Goal: Transaction & Acquisition: Purchase product/service

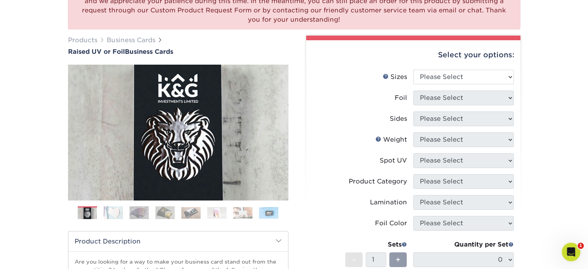
scroll to position [91, 0]
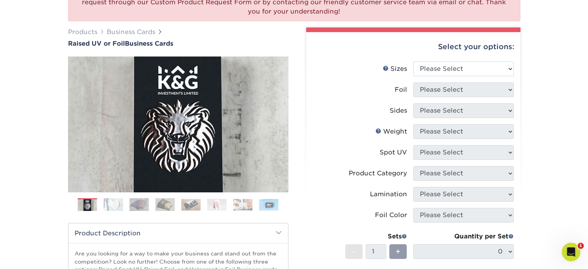
click at [141, 202] on img at bounding box center [138, 204] width 19 height 13
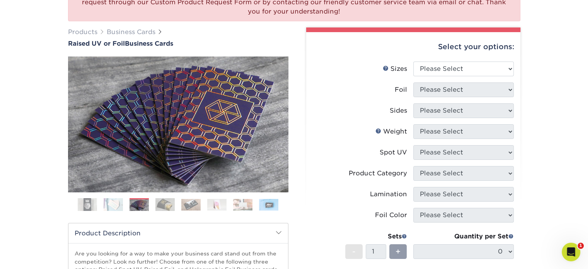
click at [156, 202] on img at bounding box center [164, 204] width 19 height 13
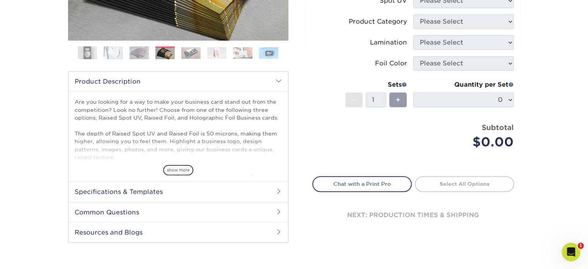
scroll to position [244, 0]
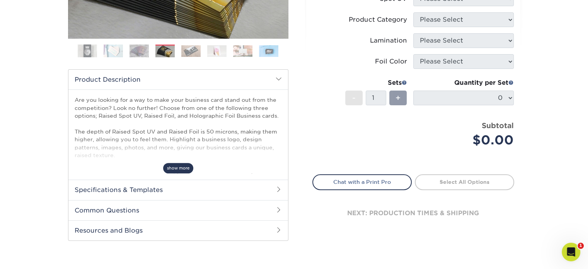
click at [184, 167] on span "show more" at bounding box center [178, 168] width 30 height 10
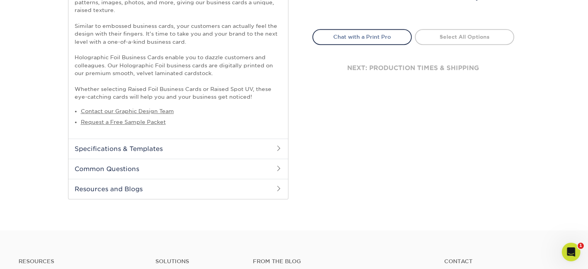
scroll to position [395, 0]
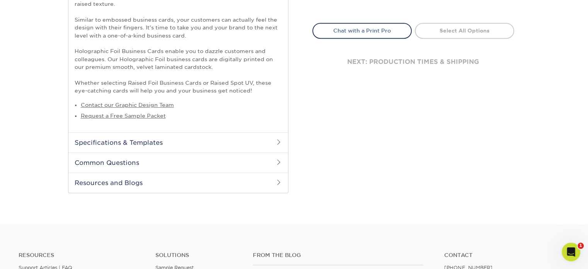
click at [276, 162] on span at bounding box center [279, 162] width 6 height 6
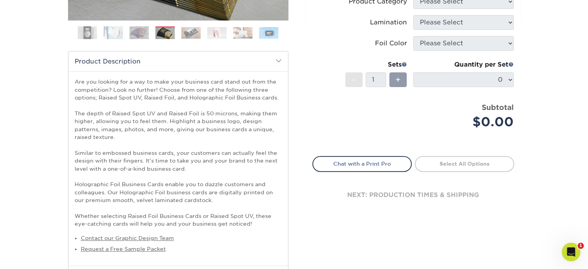
scroll to position [261, 0]
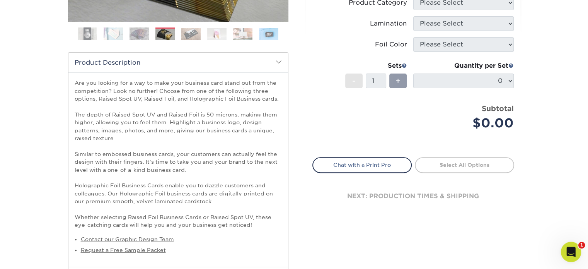
click at [567, 245] on icon "Open Intercom Messenger" at bounding box center [570, 250] width 13 height 13
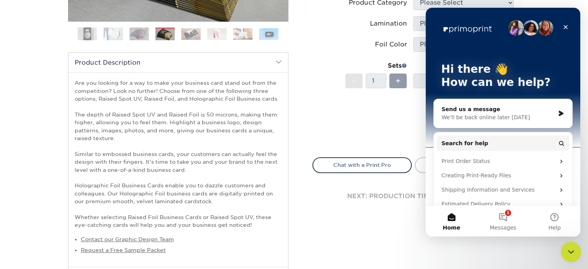
scroll to position [0, 0]
click at [506, 225] on span "Messages" at bounding box center [503, 227] width 27 height 5
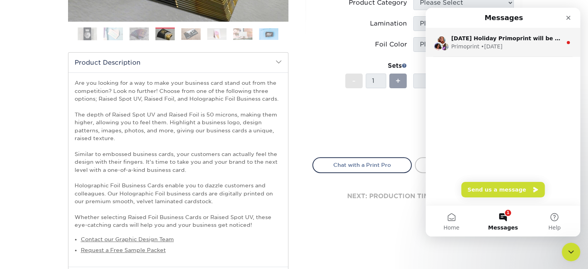
click at [471, 53] on div "[DATE] Holiday Primoprint will be closed [DATE], for [DATE]. This day will not …" at bounding box center [503, 42] width 155 height 29
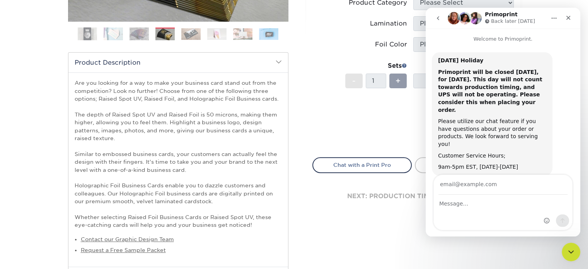
scroll to position [2, 0]
click at [569, 21] on div "Close" at bounding box center [568, 18] width 14 height 14
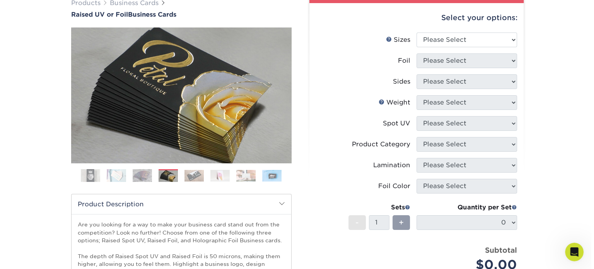
scroll to position [113, 0]
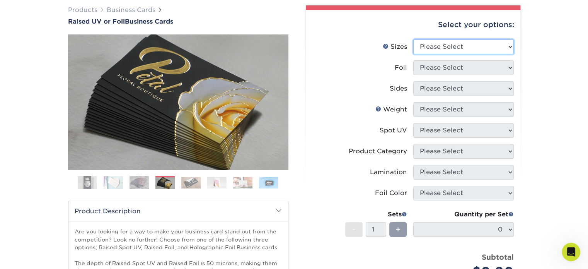
click at [499, 46] on select "Please Select 2" x 3.5" - Standard" at bounding box center [463, 46] width 101 height 15
select select "2.00x3.50"
click at [413, 39] on select "Please Select 2" x 3.5" - Standard" at bounding box center [463, 46] width 101 height 15
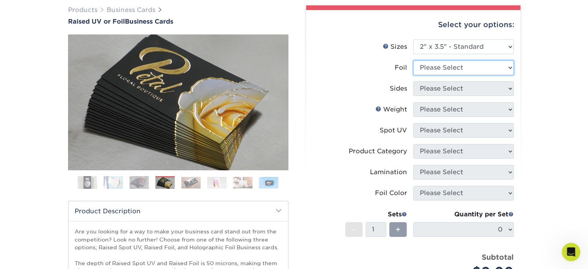
click at [473, 68] on select "Please Select No Yes" at bounding box center [463, 67] width 101 height 15
select select "1"
click at [413, 60] on select "Please Select No Yes" at bounding box center [463, 67] width 101 height 15
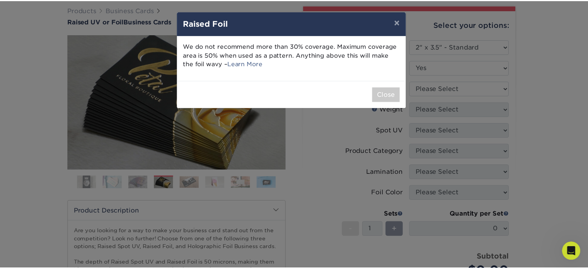
scroll to position [2, 0]
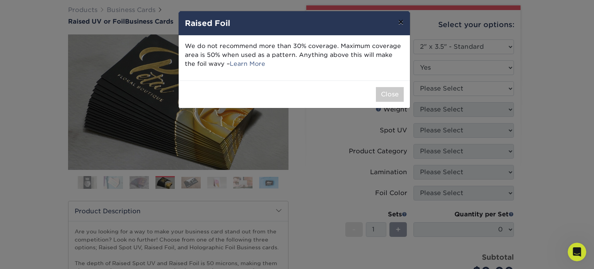
click at [400, 24] on button "×" at bounding box center [401, 22] width 18 height 22
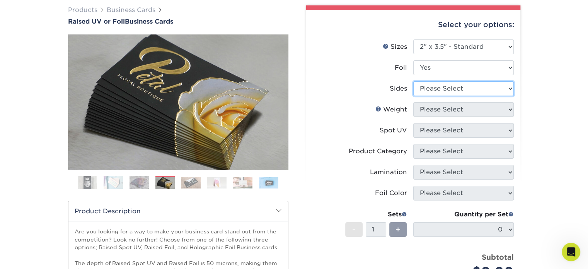
click at [479, 90] on select "Please Select Print Both Sides - Foil Both Sides Print Both Sides - Foil Front …" at bounding box center [463, 88] width 101 height 15
select select "34527644-b4fd-4ffb-9092-1318eefcd9d9"
click at [413, 81] on select "Please Select Print Both Sides - Foil Both Sides Print Both Sides - Foil Front …" at bounding box center [463, 88] width 101 height 15
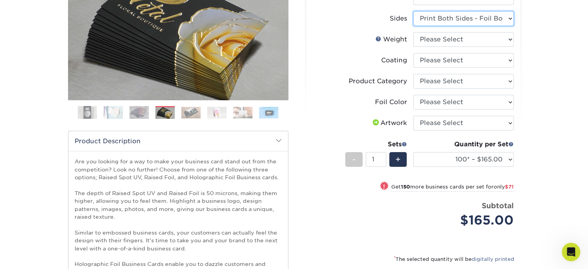
scroll to position [191, 0]
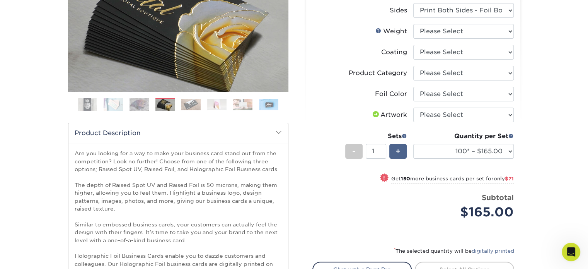
click at [397, 154] on span "+" at bounding box center [397, 151] width 5 height 12
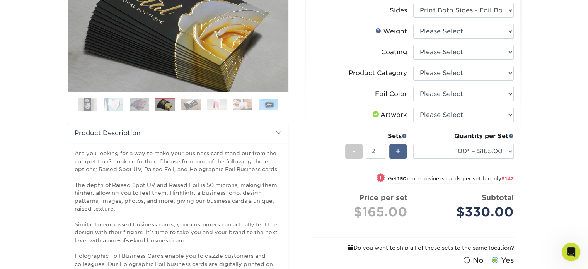
click at [397, 151] on span "+" at bounding box center [397, 151] width 5 height 12
type input "3"
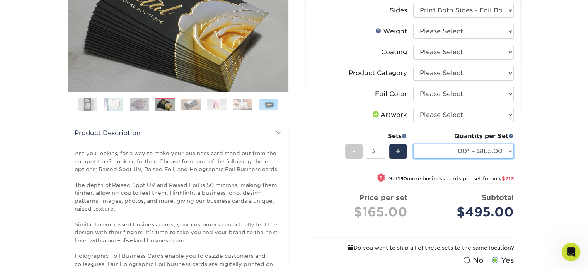
click at [506, 145] on select "100* – $165.00 250* – $236.00 500* – $319.00" at bounding box center [463, 151] width 101 height 15
select select "250* – $236.00"
click at [413, 144] on select "100* – $165.00 250* – $236.00 500* – $319.00" at bounding box center [463, 151] width 101 height 15
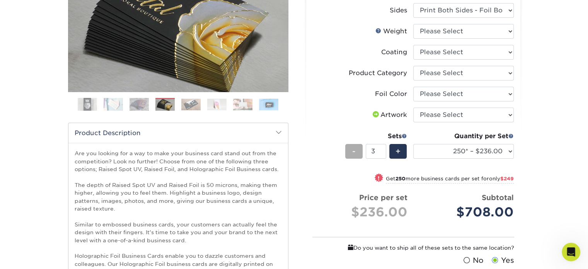
click at [348, 150] on div "-" at bounding box center [353, 151] width 17 height 15
type input "1"
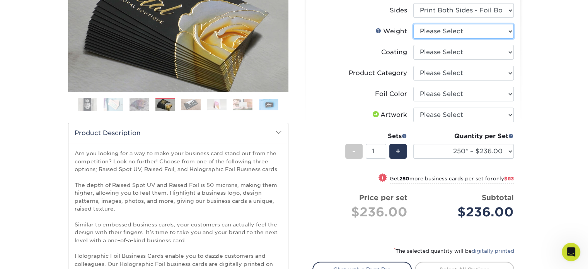
click at [511, 32] on select "Please Select 16PT" at bounding box center [463, 31] width 101 height 15
select select "16PT"
click at [413, 24] on select "Please Select 16PT" at bounding box center [463, 31] width 101 height 15
select select "-1"
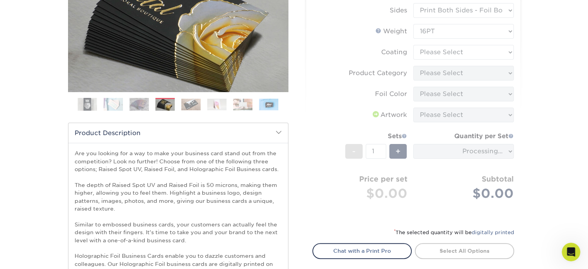
click at [497, 52] on form "Sizes Help Sizes Please Select 2" x 3.5" - Standard Foil Please Select" at bounding box center [413, 89] width 202 height 257
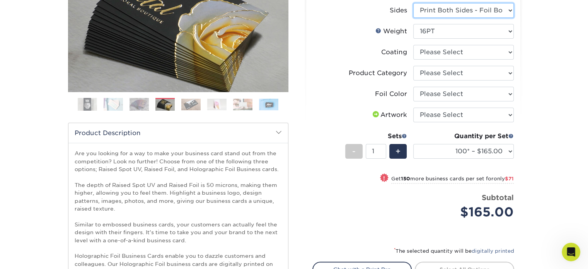
click at [507, 12] on select "Please Select Print Both Sides - Foil Both Sides Print Both Sides - Foil Front …" at bounding box center [463, 10] width 101 height 15
click at [555, 36] on div "We are currently experiencing a technical issue with this product category. Our…" at bounding box center [294, 191] width 588 height 664
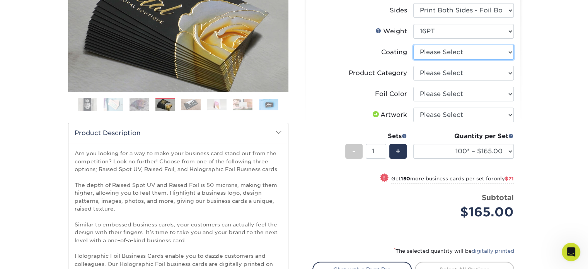
click at [509, 52] on select at bounding box center [463, 52] width 101 height 15
click at [535, 53] on div "We are currently experiencing a technical issue with this product category. Our…" at bounding box center [294, 191] width 588 height 664
click at [503, 72] on select "Please Select Business Cards" at bounding box center [463, 73] width 101 height 15
select select "3b5148f1-0588-4f88-a218-97bcfdce65c1"
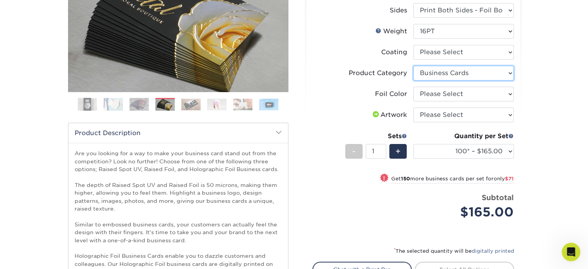
click at [413, 66] on select "Please Select Business Cards" at bounding box center [463, 73] width 101 height 15
click at [502, 89] on select "Please Select Silver Foil Gold Foil Holographic Foil" at bounding box center [463, 94] width 101 height 15
click at [547, 114] on div "We are currently experiencing a technical issue with this product category. Our…" at bounding box center [294, 191] width 588 height 664
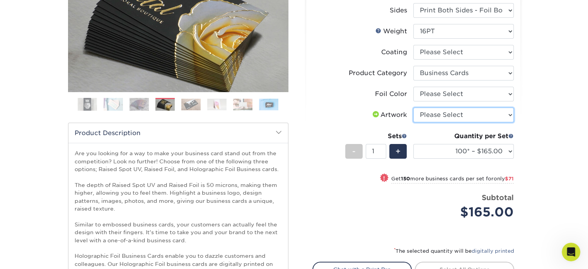
click at [511, 114] on select "Please Select I will upload files I need a design - $100" at bounding box center [463, 114] width 101 height 15
select select "upload"
click at [413, 107] on select "Please Select I will upload files I need a design - $100" at bounding box center [463, 114] width 101 height 15
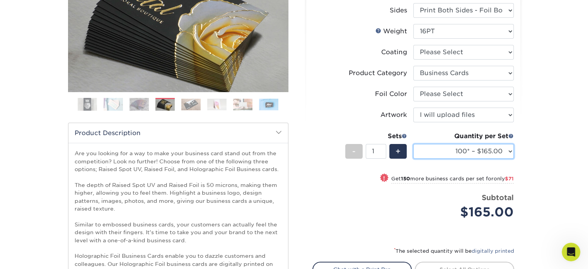
click at [511, 150] on select "100* – $165.00 250* – $236.00 500* – $319.00" at bounding box center [463, 151] width 101 height 15
click at [580, 166] on div "We are currently experiencing a technical issue with this product category. Our…" at bounding box center [294, 191] width 588 height 664
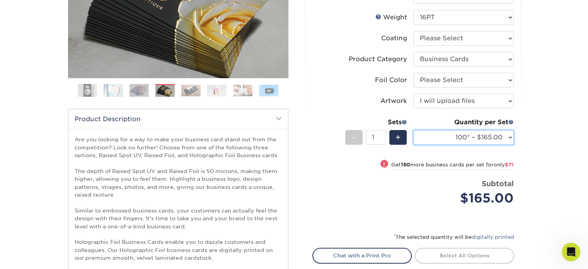
click at [512, 136] on select "100* – $165.00 250* – $236.00 500* – $319.00" at bounding box center [463, 137] width 101 height 15
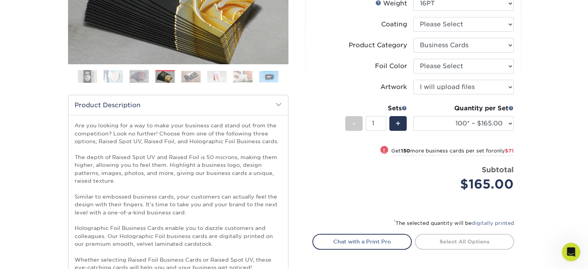
click at [187, 75] on img at bounding box center [190, 77] width 19 height 12
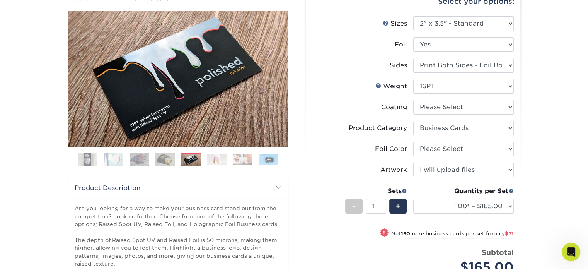
scroll to position [135, 0]
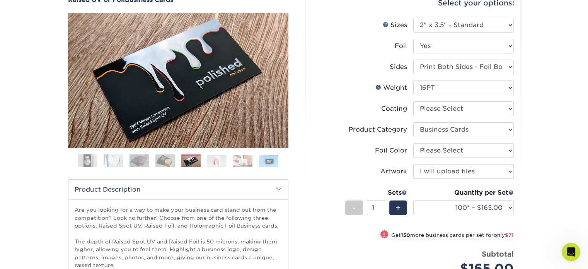
click at [212, 165] on img at bounding box center [216, 161] width 19 height 12
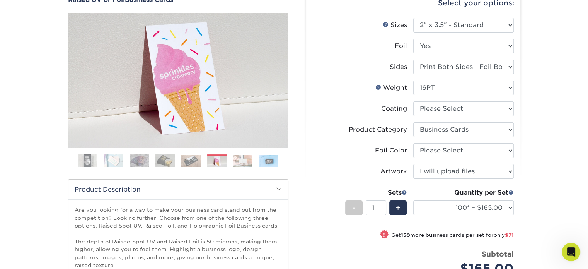
click at [247, 160] on img at bounding box center [242, 161] width 19 height 12
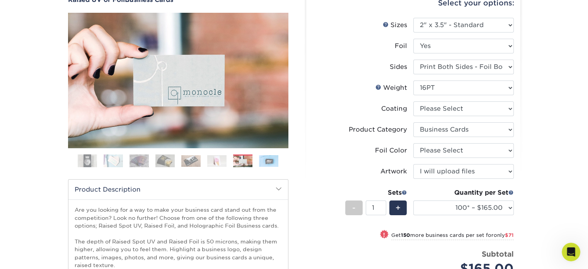
click at [270, 160] on img at bounding box center [268, 161] width 19 height 12
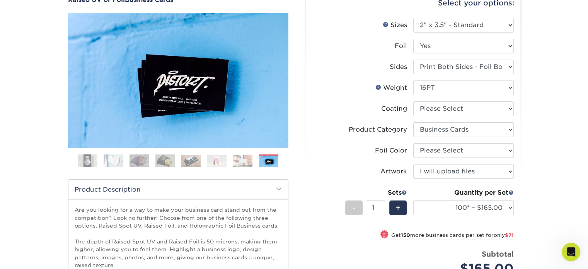
click at [82, 164] on img at bounding box center [87, 160] width 19 height 19
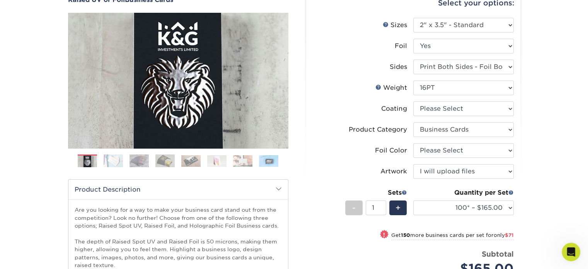
click at [112, 164] on img at bounding box center [113, 160] width 19 height 13
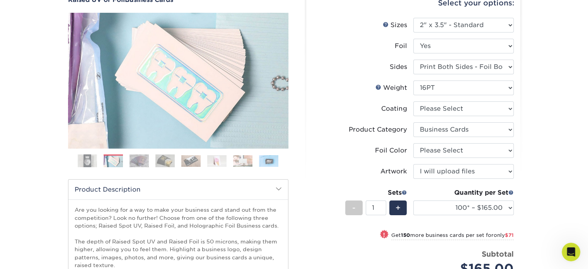
click at [118, 156] on img at bounding box center [113, 161] width 19 height 13
click at [136, 158] on img at bounding box center [138, 160] width 19 height 13
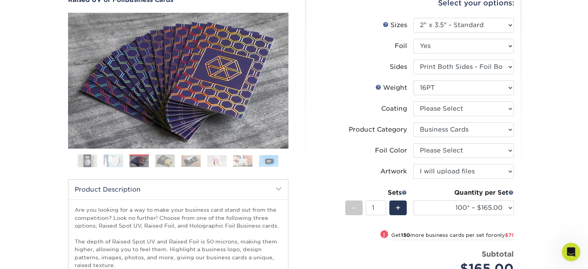
click at [160, 163] on img at bounding box center [164, 160] width 19 height 13
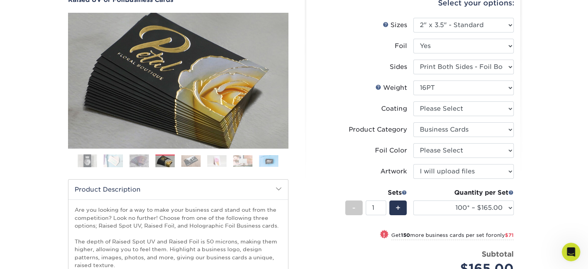
click at [185, 163] on img at bounding box center [190, 161] width 19 height 12
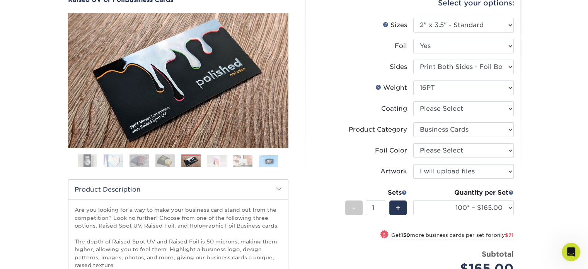
click at [220, 156] on img at bounding box center [216, 161] width 19 height 12
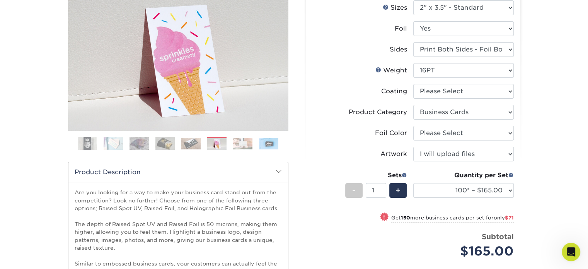
scroll to position [159, 0]
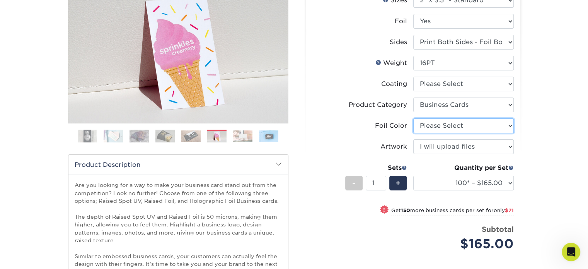
click at [512, 125] on select "Please Select Silver Foil Gold Foil Holographic Foil" at bounding box center [463, 125] width 101 height 15
click at [547, 164] on div "We are currently experiencing a technical issue with this product category. Our…" at bounding box center [294, 222] width 588 height 664
click at [508, 126] on select "Please Select Silver Foil Gold Foil Holographic Foil" at bounding box center [463, 125] width 101 height 15
click at [325, 106] on label "Product Category" at bounding box center [363, 104] width 101 height 15
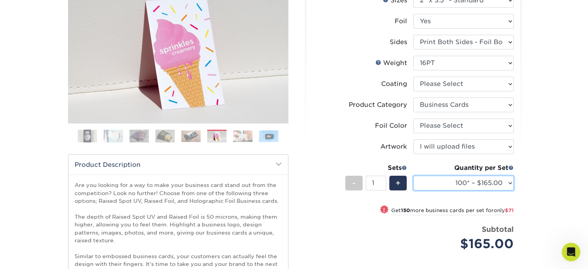
click at [509, 182] on select "100* – $165.00 250* – $236.00 500* – $319.00" at bounding box center [463, 182] width 101 height 15
click at [413, 175] on select "100* – $165.00 250* – $236.00 500* – $319.00" at bounding box center [463, 182] width 101 height 15
click at [540, 193] on div "We are currently experiencing a technical issue with this product category. Our…" at bounding box center [294, 222] width 588 height 664
click at [508, 182] on select "100* – $165.00 250* – $236.00 500* – $319.00" at bounding box center [463, 182] width 101 height 15
click at [557, 209] on div "We are currently experiencing a technical issue with this product category. Our…" at bounding box center [294, 222] width 588 height 664
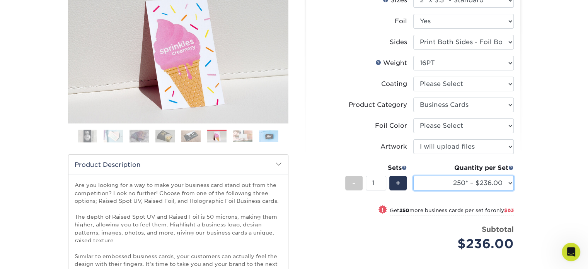
click at [510, 183] on select "100* – $165.00 250* – $236.00 500* – $319.00" at bounding box center [463, 182] width 101 height 15
select select "500* – $319.00"
click at [413, 175] on select "100* – $165.00 250* – $236.00 500* – $319.00" at bounding box center [463, 182] width 101 height 15
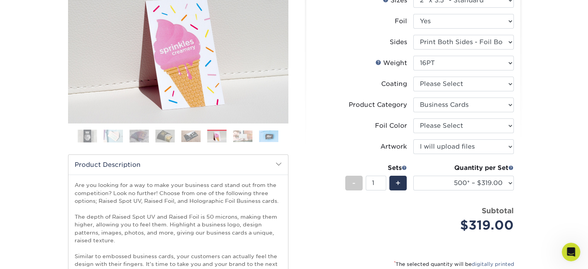
click at [536, 197] on div "We are currently experiencing a technical issue with this product category. Our…" at bounding box center [294, 222] width 588 height 664
click at [507, 44] on select "Please Select Print Both Sides - Foil Both Sides Print Both Sides - Foil Front …" at bounding box center [463, 42] width 101 height 15
select select "e9e9dfb3-fba1-4d60-972c-fd9ca5904d33"
click at [413, 35] on select "Please Select Print Both Sides - Foil Both Sides Print Both Sides - Foil Front …" at bounding box center [463, 42] width 101 height 15
select select "-1"
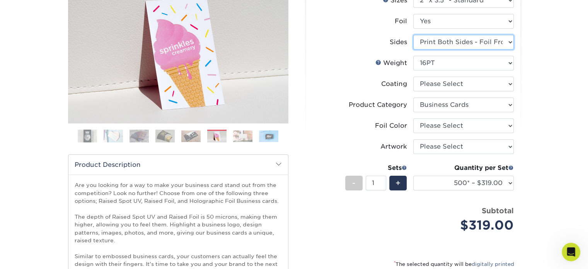
select select "-1"
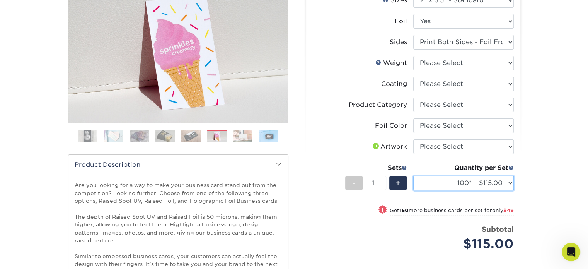
click at [510, 183] on select "100* – $115.00 250* – $164.00 500* – $221.00" at bounding box center [463, 182] width 101 height 15
click at [547, 200] on div "We are currently experiencing a technical issue with this product category. Our…" at bounding box center [294, 222] width 588 height 664
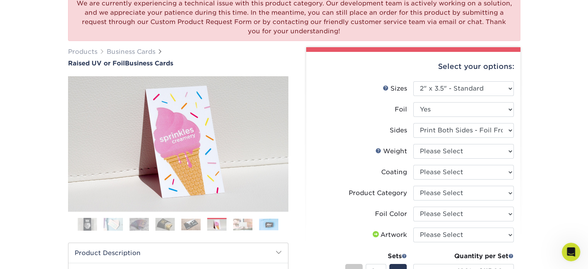
scroll to position [102, 0]
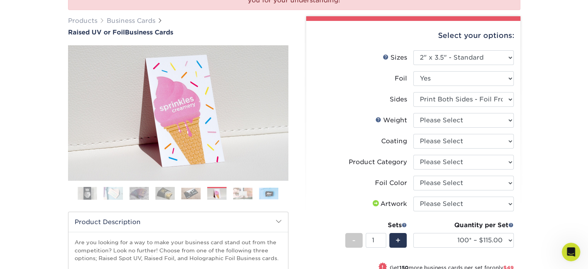
click at [101, 191] on ol at bounding box center [178, 196] width 220 height 19
click at [94, 191] on img at bounding box center [87, 193] width 19 height 19
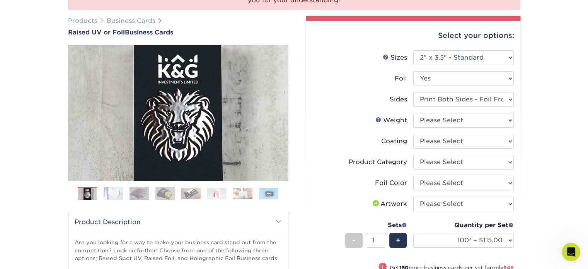
click at [109, 198] on img at bounding box center [113, 193] width 19 height 13
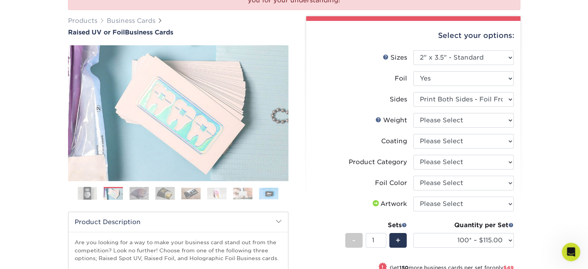
click at [147, 194] on img at bounding box center [138, 193] width 19 height 13
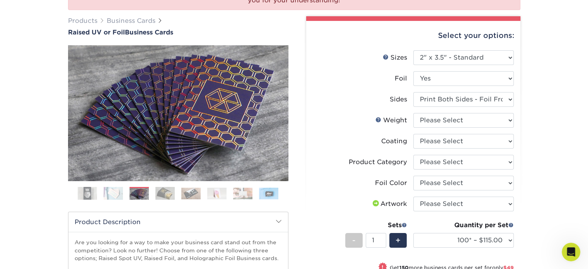
click at [156, 191] on img at bounding box center [164, 193] width 19 height 13
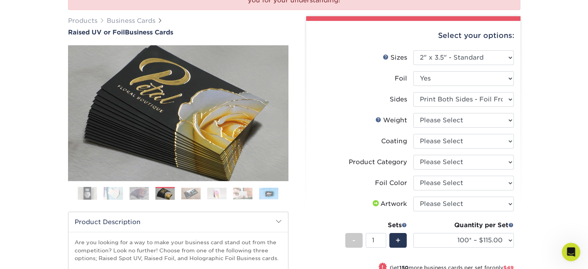
click at [138, 197] on img at bounding box center [138, 193] width 19 height 13
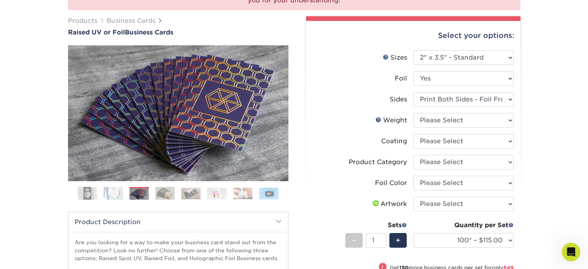
click at [167, 192] on img at bounding box center [164, 193] width 19 height 13
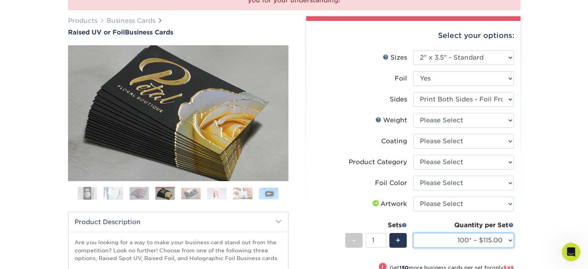
click at [512, 239] on select "100* – $115.00 250* – $164.00 500* – $221.00" at bounding box center [463, 240] width 101 height 15
select select "250* – $164.00"
click at [413, 233] on select "100* – $115.00 250* – $164.00 500* – $221.00" at bounding box center [463, 240] width 101 height 15
drag, startPoint x: 586, startPoint y: 102, endPoint x: 586, endPoint y: 111, distance: 8.9
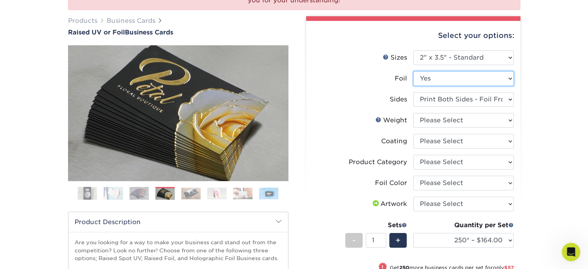
click at [510, 78] on select "Please Select No Yes" at bounding box center [463, 78] width 101 height 15
select select "0"
click at [413, 71] on select "Please Select No Yes" at bounding box center [463, 78] width 101 height 15
select select
select select "-1"
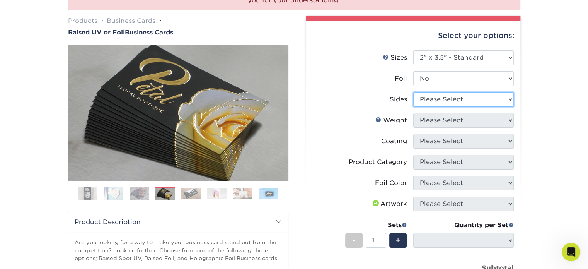
click at [487, 100] on select "Please Select Print Both Sides Print Front Only" at bounding box center [463, 99] width 101 height 15
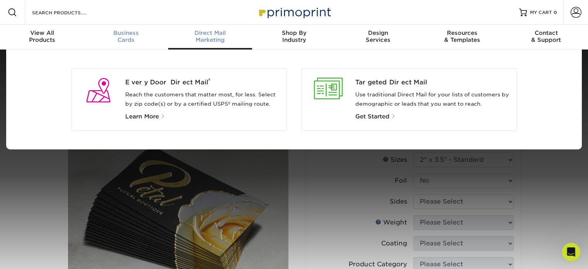
scroll to position [0, 0]
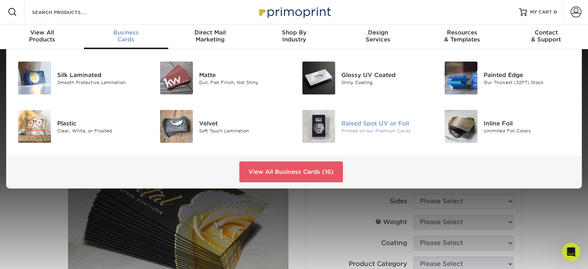
click at [323, 131] on img at bounding box center [318, 126] width 33 height 33
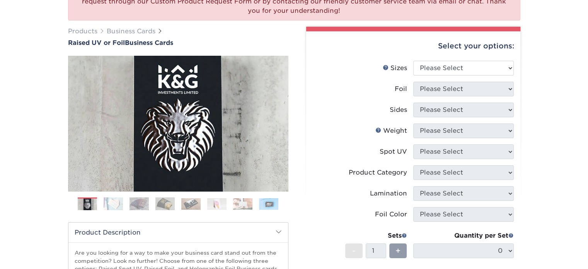
scroll to position [93, 0]
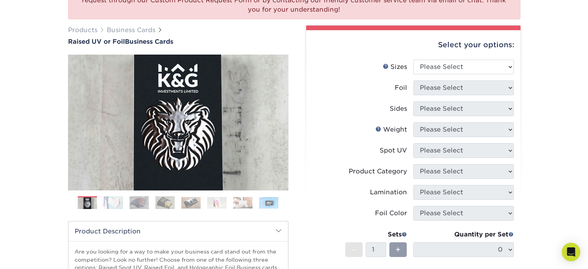
click at [108, 201] on img at bounding box center [113, 202] width 19 height 13
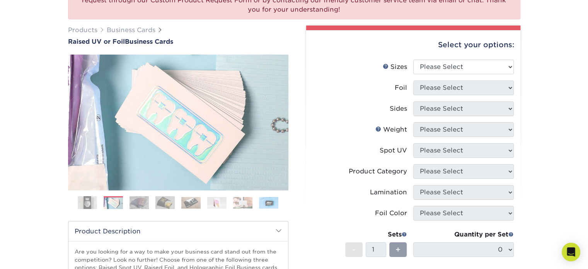
click at [150, 199] on ol at bounding box center [178, 205] width 220 height 19
click at [147, 201] on img at bounding box center [138, 202] width 19 height 13
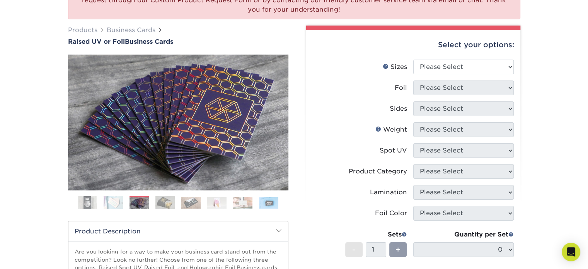
click at [174, 205] on img at bounding box center [164, 202] width 19 height 13
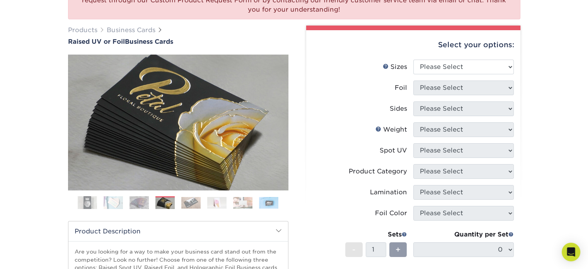
click at [195, 200] on img at bounding box center [190, 203] width 19 height 12
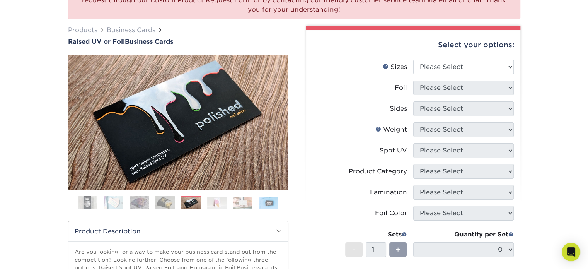
click at [219, 199] on img at bounding box center [216, 203] width 19 height 12
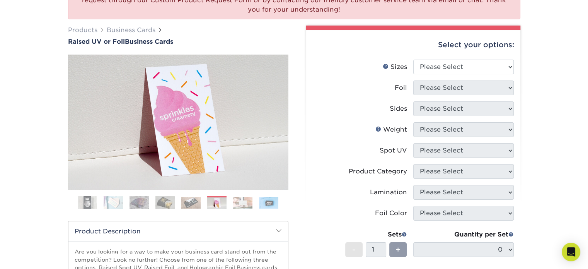
click at [239, 203] on img at bounding box center [242, 203] width 19 height 12
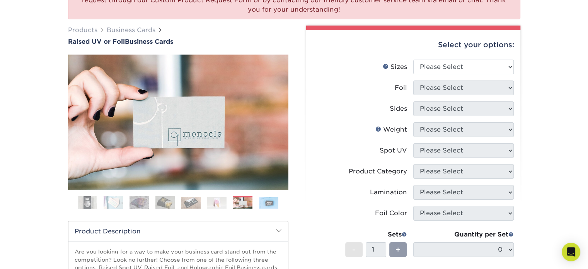
click at [260, 206] on img at bounding box center [268, 203] width 19 height 12
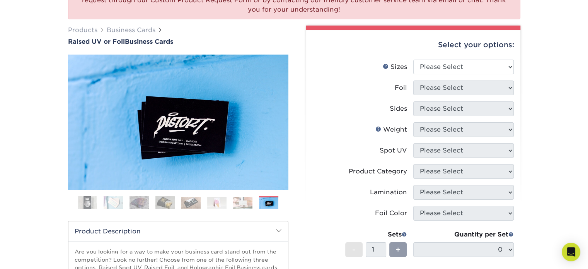
click at [275, 206] on img at bounding box center [268, 203] width 19 height 12
click at [315, 204] on li "Lamination Please Select" at bounding box center [413, 195] width 201 height 21
click at [476, 63] on select "Please Select 2" x 3.5" - Standard" at bounding box center [463, 67] width 101 height 15
select select "2.00x3.50"
click at [413, 60] on select "Please Select 2" x 3.5" - Standard" at bounding box center [463, 67] width 101 height 15
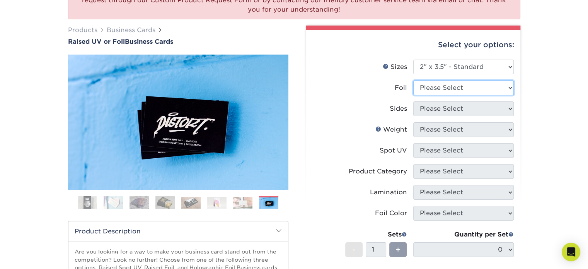
click at [451, 85] on select "Please Select No Yes" at bounding box center [463, 87] width 101 height 15
select select "1"
click at [413, 80] on select "Please Select No Yes" at bounding box center [463, 87] width 101 height 15
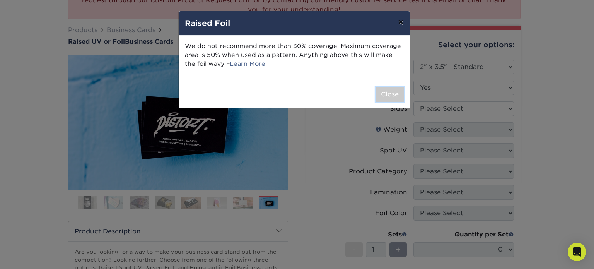
drag, startPoint x: 388, startPoint y: 91, endPoint x: 400, endPoint y: 23, distance: 69.1
click at [400, 23] on div "× Raised Foil We do not recommend more than 30% coverage. Maximum coverage area…" at bounding box center [294, 59] width 232 height 97
click at [400, 23] on button "×" at bounding box center [401, 22] width 18 height 22
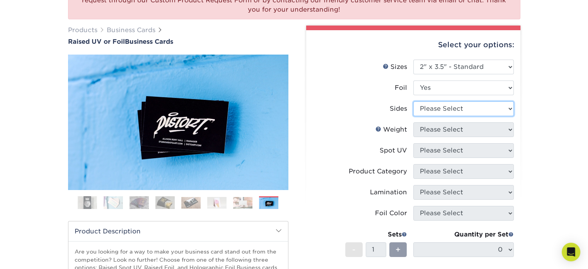
click at [427, 109] on select "Please Select Print Both Sides - Foil Both Sides Print Both Sides - Foil Front …" at bounding box center [463, 108] width 101 height 15
select select "34527644-b4fd-4ffb-9092-1318eefcd9d9"
click at [413, 101] on select "Please Select Print Both Sides - Foil Both Sides Print Both Sides - Foil Front …" at bounding box center [463, 108] width 101 height 15
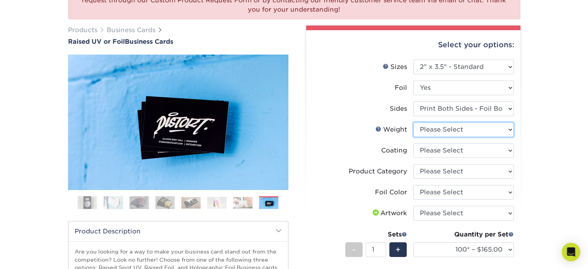
click at [428, 129] on select "Please Select 16PT" at bounding box center [463, 129] width 101 height 15
select select "16PT"
click at [413, 122] on select "Please Select 16PT" at bounding box center [463, 129] width 101 height 15
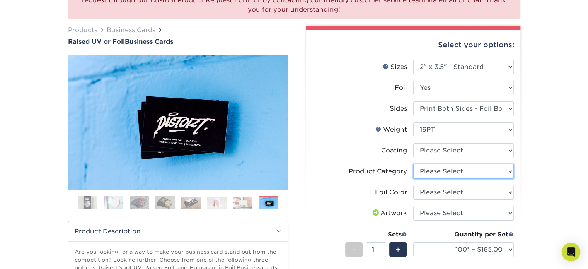
click at [423, 174] on select "Please Select Business Cards" at bounding box center [463, 171] width 101 height 15
select select "3b5148f1-0588-4f88-a218-97bcfdce65c1"
click at [413, 164] on select "Please Select Business Cards" at bounding box center [463, 171] width 101 height 15
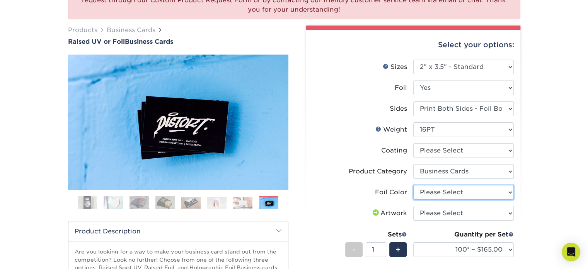
click at [428, 191] on select "Please Select Silver Foil Gold Foil Holographic Foil" at bounding box center [463, 192] width 101 height 15
select select "a834dd52-fe06-4ed6-9a86-5bd3c2d02515"
click at [413, 185] on select "Please Select Silver Foil Gold Foil Holographic Foil" at bounding box center [463, 192] width 101 height 15
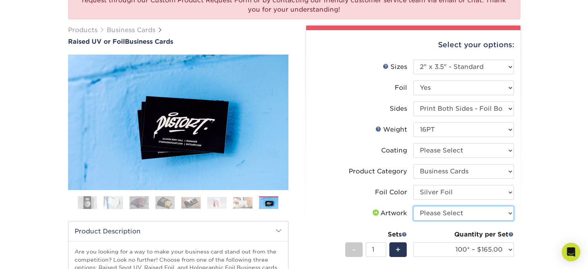
click at [439, 211] on select "Please Select I will upload files I need a design - $100" at bounding box center [463, 213] width 101 height 15
select select "upload"
click at [413, 206] on select "Please Select I will upload files I need a design - $100" at bounding box center [463, 213] width 101 height 15
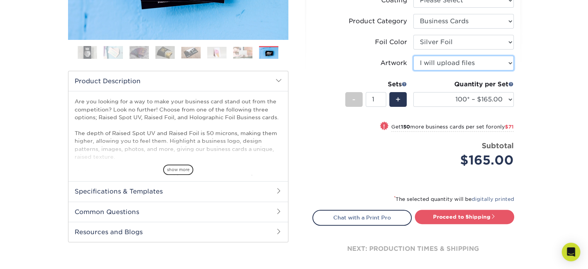
scroll to position [246, 0]
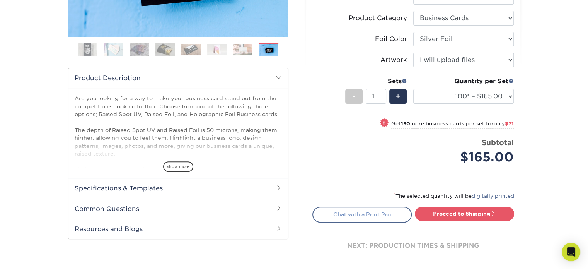
click at [368, 215] on link "Chat with a Print Pro" at bounding box center [361, 213] width 99 height 15
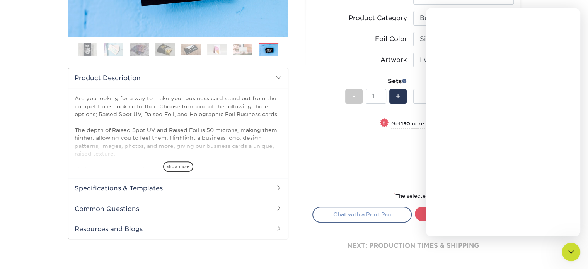
scroll to position [0, 0]
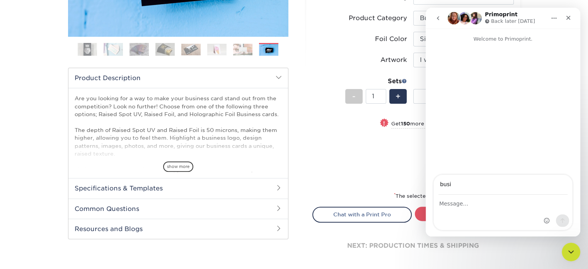
type input "business@sparkithome.com"
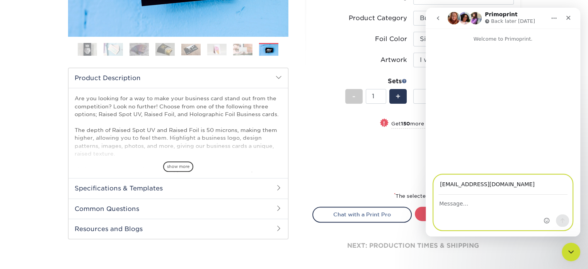
click at [481, 199] on textarea "Message…" at bounding box center [503, 201] width 138 height 13
type textarea "h"
type textarea "hi there ,"
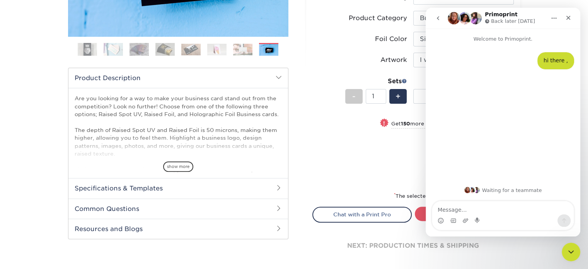
type textarea "h"
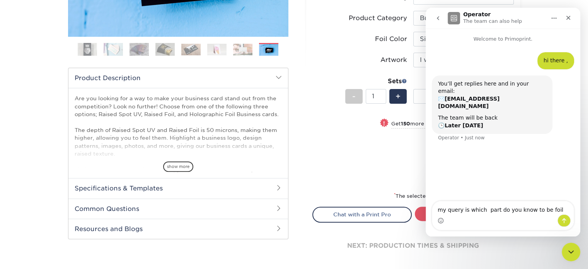
type textarea "my query is which part do you know to be foil"
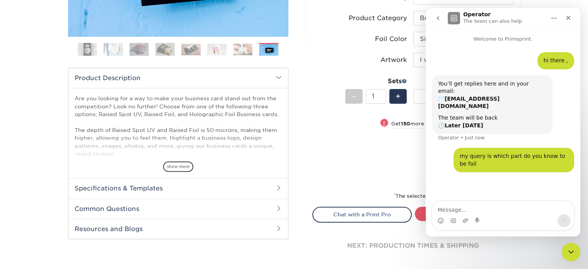
type textarea "?"
click at [569, 20] on icon "Close" at bounding box center [568, 18] width 6 height 6
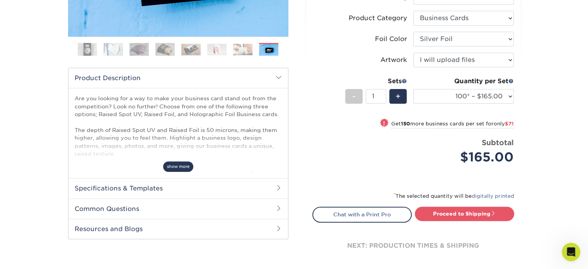
click at [178, 167] on span "show more" at bounding box center [178, 166] width 30 height 10
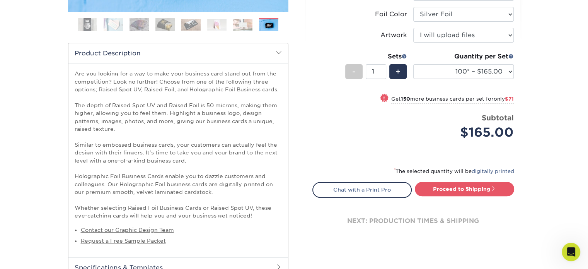
scroll to position [296, 0]
